Goal: Task Accomplishment & Management: Manage account settings

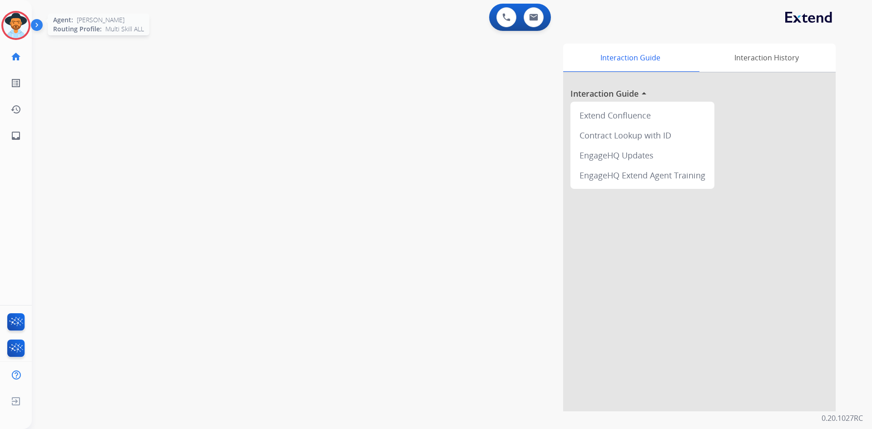
click at [14, 17] on img at bounding box center [15, 25] width 25 height 25
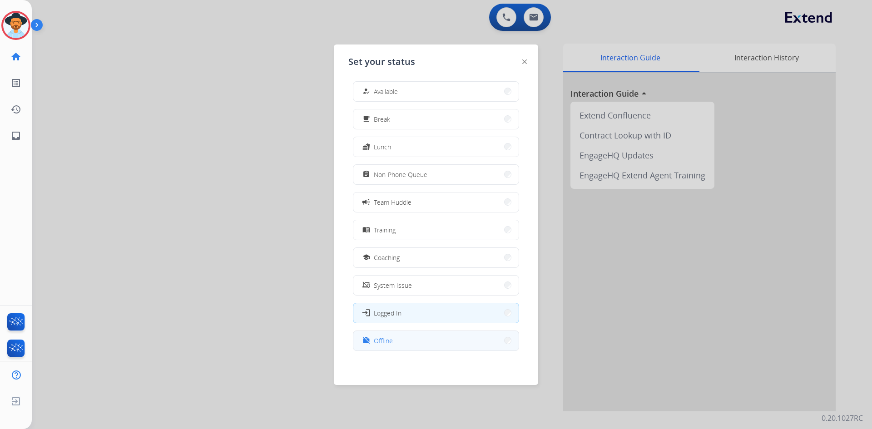
scroll to position [3, 0]
click at [437, 332] on button "work_off Offline" at bounding box center [435, 341] width 165 height 20
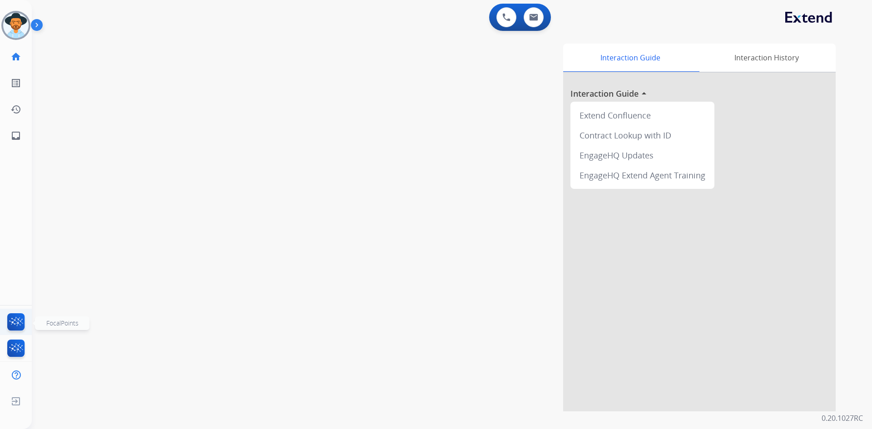
click at [14, 325] on img at bounding box center [15, 323] width 21 height 21
